Goal: Transaction & Acquisition: Purchase product/service

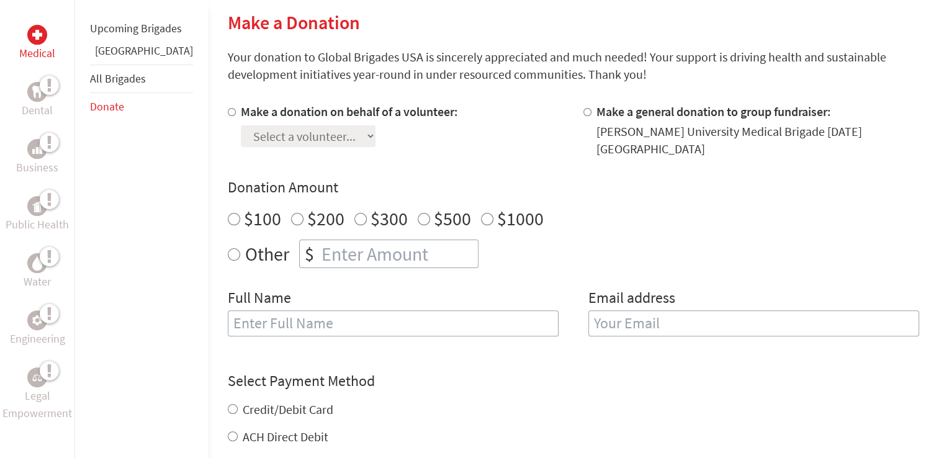
scroll to position [310, 0]
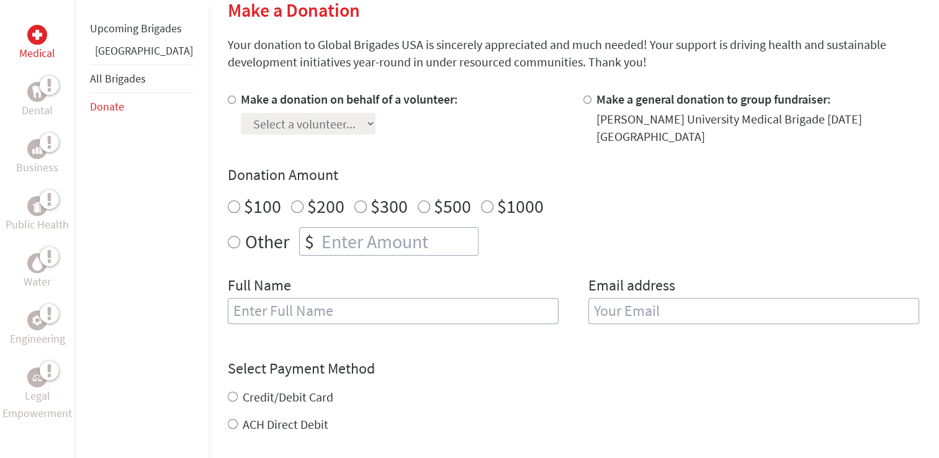
click at [228, 100] on input "Make a donation on behalf of a volunteer:" at bounding box center [232, 100] width 8 height 8
radio input "true"
click at [331, 124] on select "Select a volunteer... [PERSON_NAME] [PERSON_NAME] [PERSON_NAME] [PERSON_NAME] […" at bounding box center [308, 124] width 135 height 22
select select "BF569249-1F01-11F0-B3BE-42010A8A0038"
click at [241, 113] on select "Select a volunteer... [PERSON_NAME] [PERSON_NAME] [PERSON_NAME] [PERSON_NAME] […" at bounding box center [308, 124] width 135 height 22
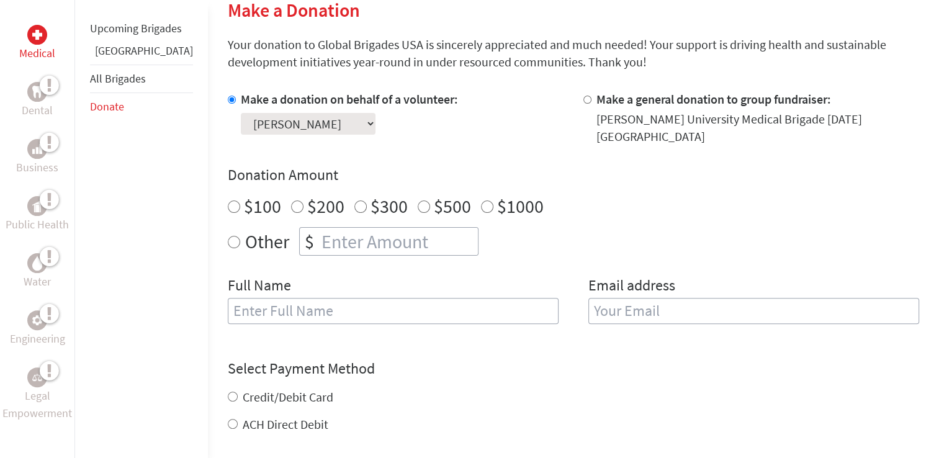
click at [291, 201] on input "$200" at bounding box center [297, 207] width 12 height 12
radio input "true"
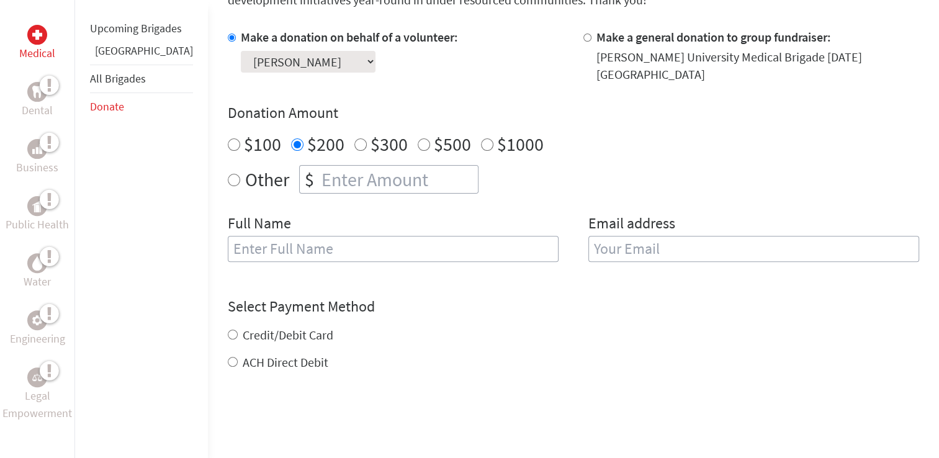
click at [228, 236] on input "text" at bounding box center [393, 249] width 331 height 26
type input "[PERSON_NAME]"
click at [595, 237] on input "email" at bounding box center [754, 249] width 331 height 26
type input "[EMAIL_ADDRESS][DOMAIN_NAME]"
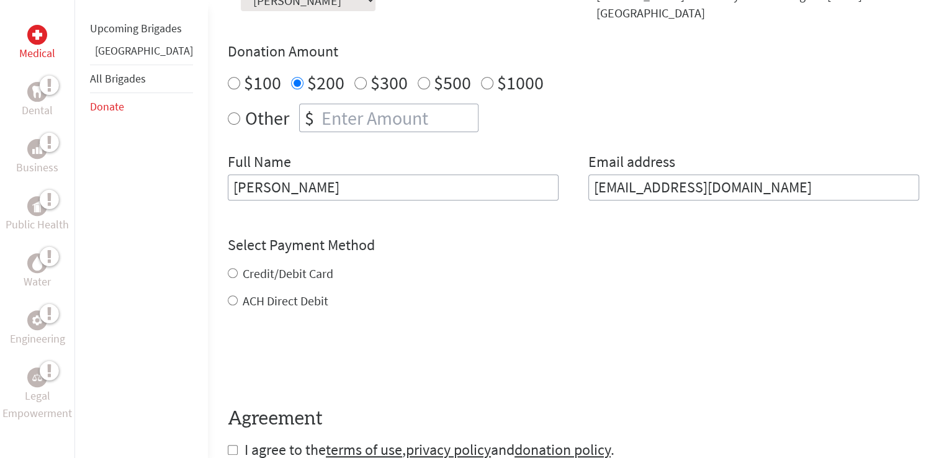
scroll to position [435, 0]
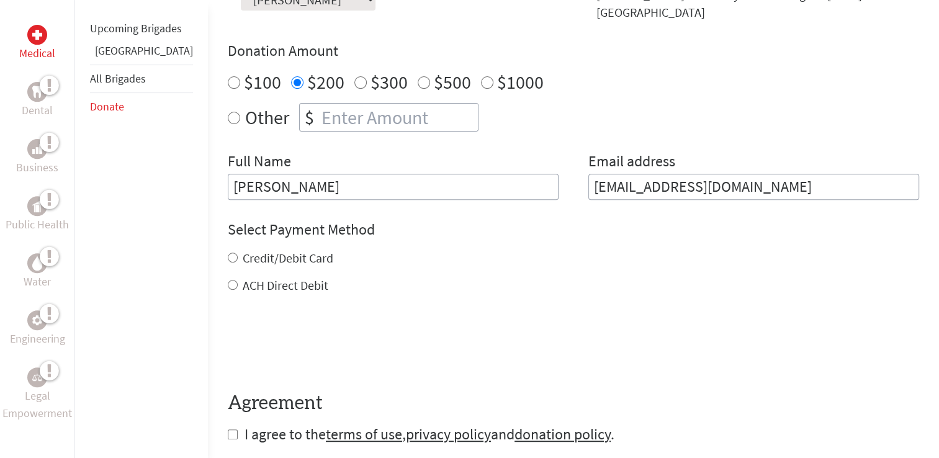
click at [228, 260] on div "Credit/Debit Card ACH Direct Debit" at bounding box center [574, 272] width 692 height 45
click at [228, 253] on input "Credit/Debit Card" at bounding box center [233, 258] width 10 height 10
radio input "true"
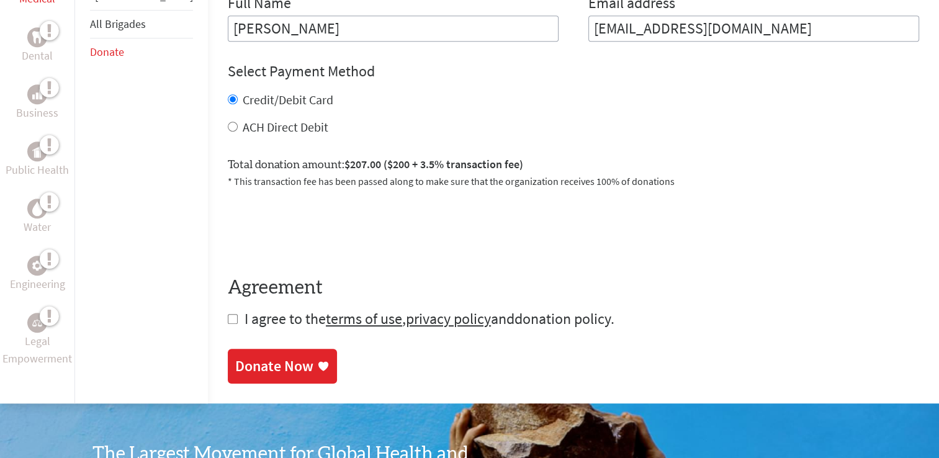
scroll to position [621, 0]
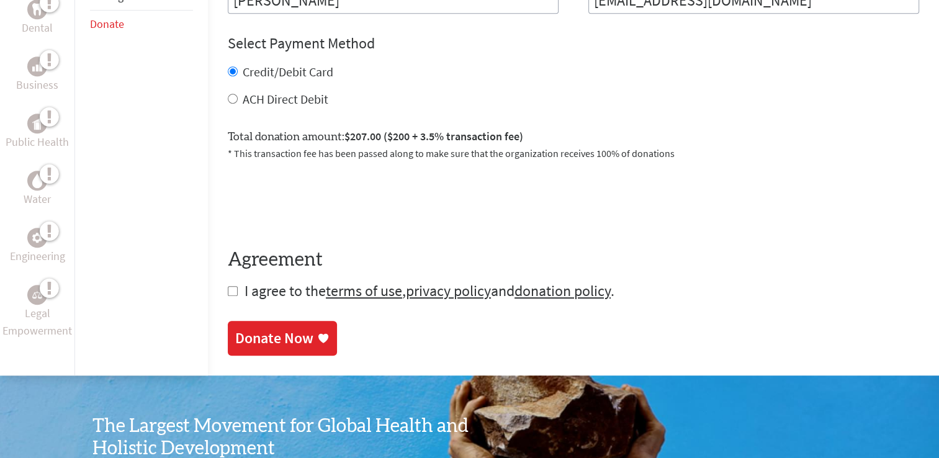
click at [228, 286] on input "checkbox" at bounding box center [233, 291] width 10 height 10
checkbox input "true"
click at [256, 330] on div "Donate Now" at bounding box center [274, 340] width 78 height 20
